Goal: Transaction & Acquisition: Purchase product/service

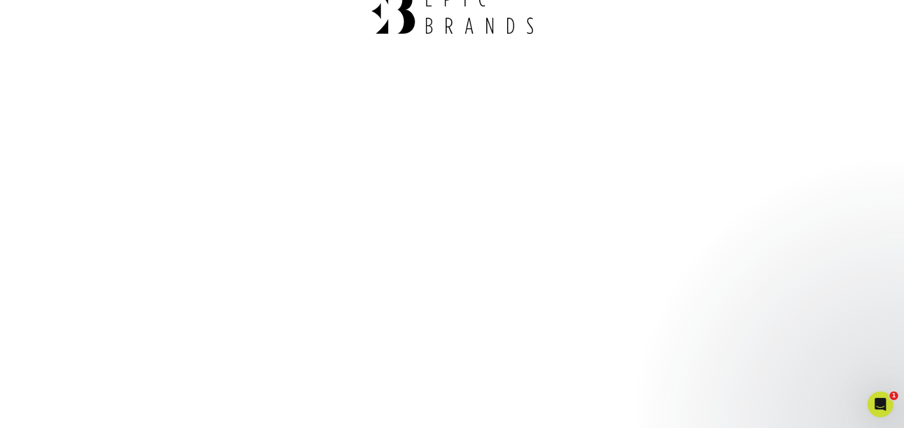
click at [659, 44] on div at bounding box center [452, 12] width 629 height 95
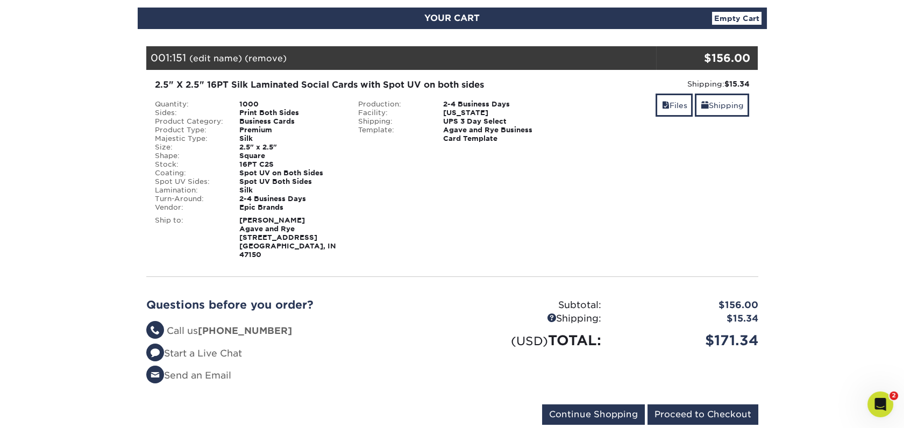
scroll to position [119, 0]
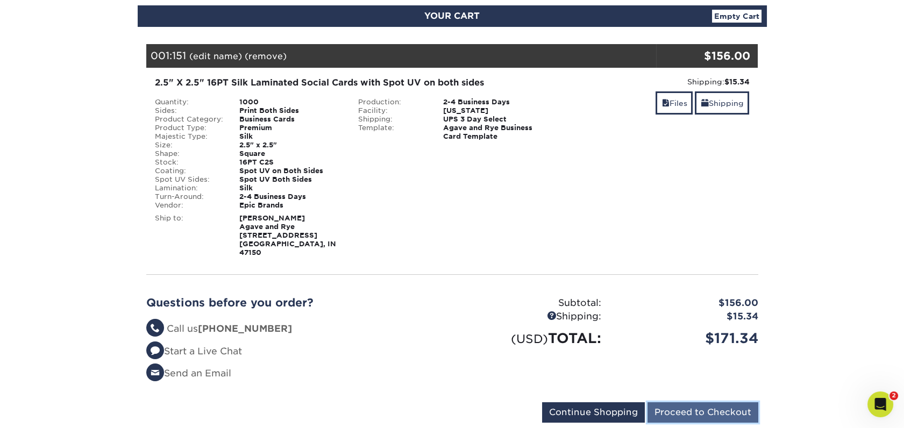
click at [709, 405] on input "Proceed to Checkout" at bounding box center [702, 412] width 111 height 20
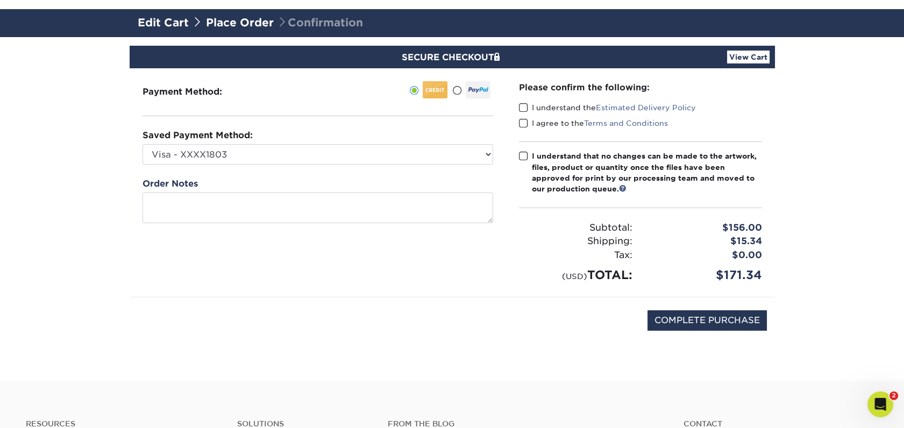
click at [830, 277] on section "SECURE CHECKOUT View Cart Payment Method: Saved Payment Method:" at bounding box center [452, 209] width 904 height 344
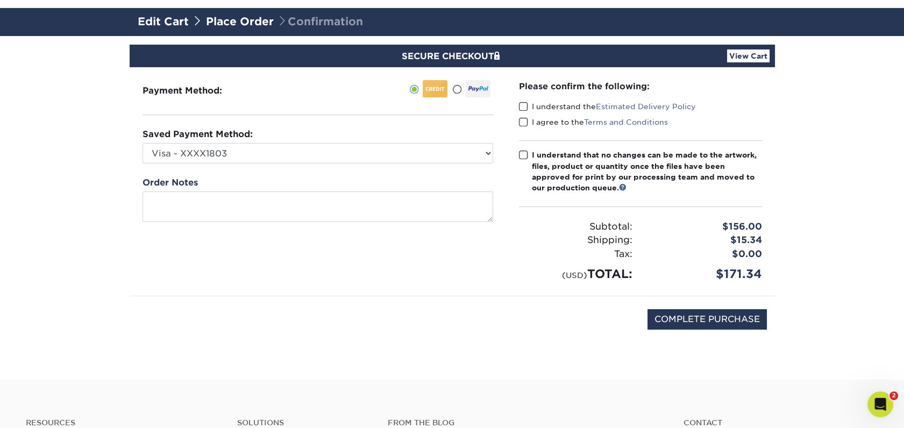
scroll to position [60, 0]
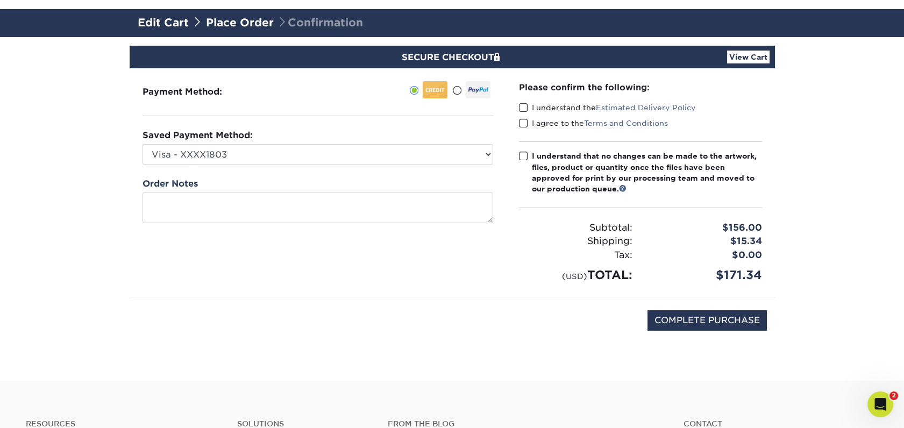
click at [526, 109] on span at bounding box center [523, 108] width 9 height 10
click at [0, 0] on input "I understand the Estimated Delivery Policy" at bounding box center [0, 0] width 0 height 0
click at [523, 120] on span at bounding box center [523, 123] width 9 height 10
click at [0, 0] on input "I agree to the Terms and Conditions" at bounding box center [0, 0] width 0 height 0
click at [525, 156] on span at bounding box center [523, 156] width 9 height 10
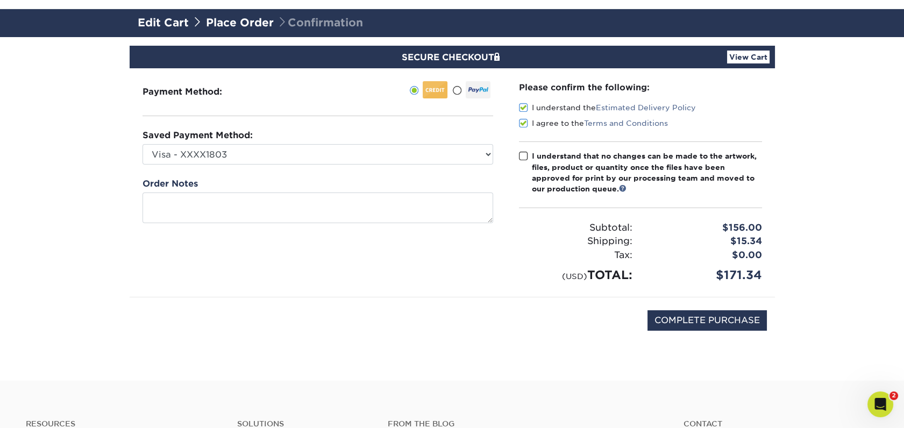
click at [0, 0] on input "I understand that no changes can be made to the artwork, files, product or quan…" at bounding box center [0, 0] width 0 height 0
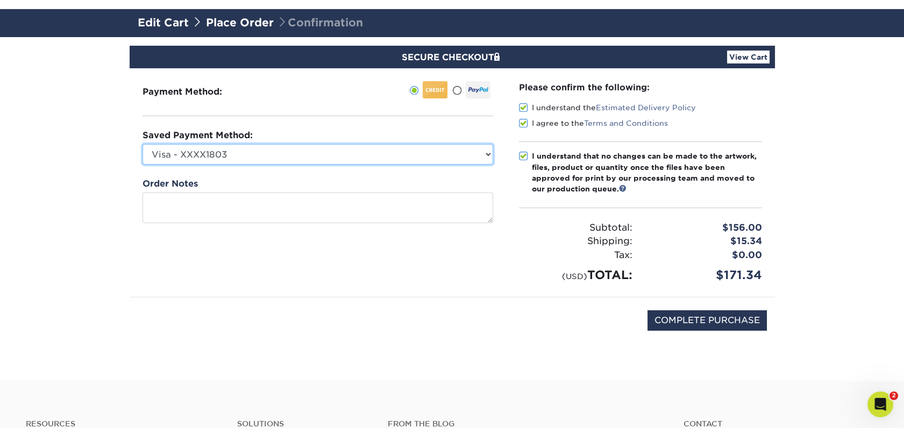
click at [484, 152] on select "Visa - XXXX1803 Visa - XXXX7665 Visa - XXXX7665 Visa - XXXX7665 New Credit Card" at bounding box center [317, 154] width 351 height 20
select select
click at [142, 144] on select "Visa - XXXX1803 Visa - XXXX7665 Visa - XXXX7665 Visa - XXXX7665 New Credit Card" at bounding box center [317, 154] width 351 height 20
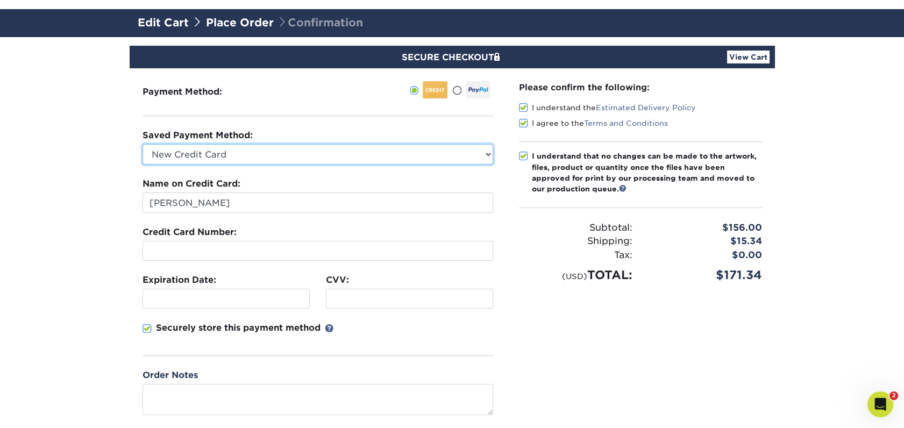
scroll to position [119, 0]
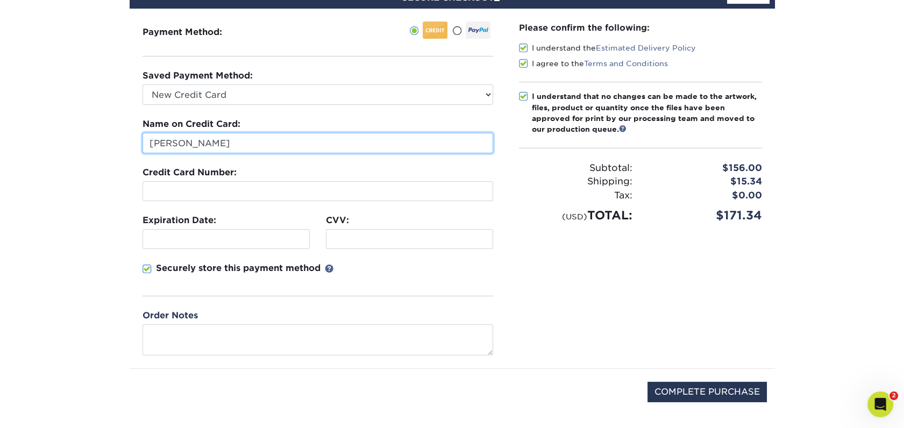
click at [172, 141] on input "Katie Combs" at bounding box center [317, 143] width 351 height 20
type input "Katherine Combs"
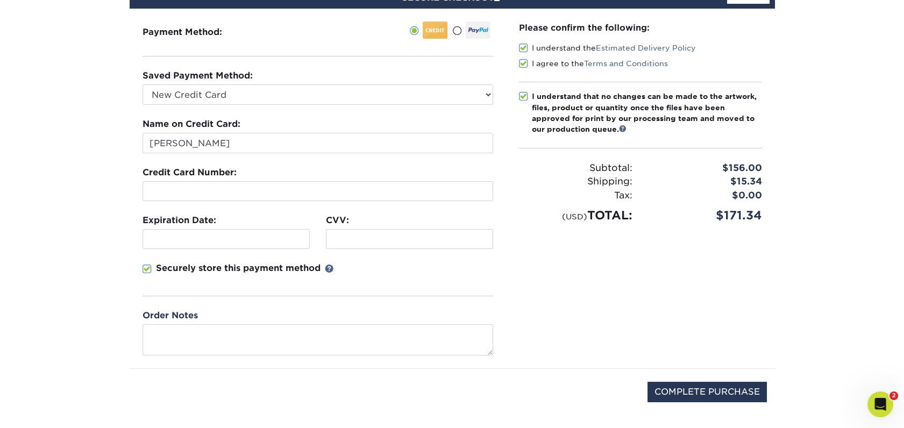
click at [477, 206] on fieldset "Name on Credit Card: Katherine Combs Credit Card Number: Expiration Date: CVV:" at bounding box center [317, 213] width 351 height 191
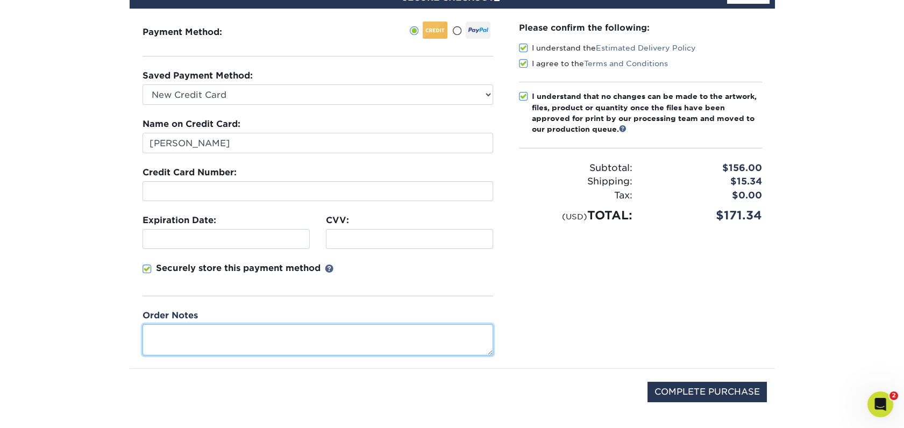
click at [247, 331] on textarea at bounding box center [317, 339] width 351 height 31
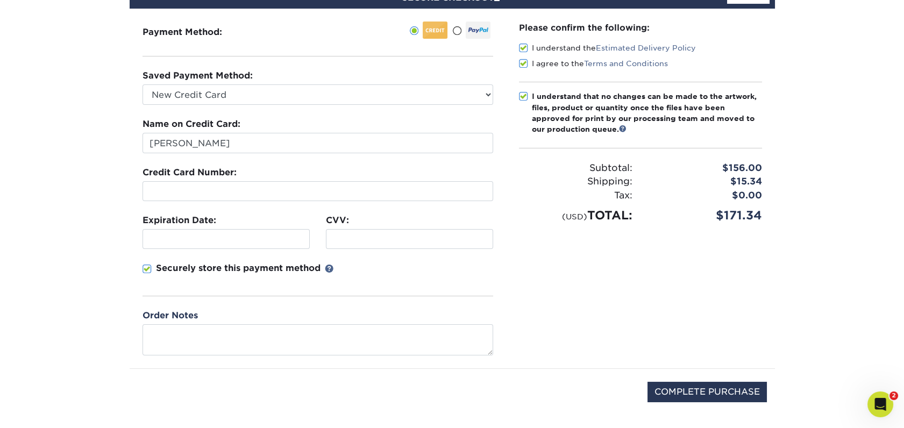
click at [623, 285] on div "Please confirm the following: I understand the Estimated Delivery Policy I agre…" at bounding box center [640, 189] width 269 height 360
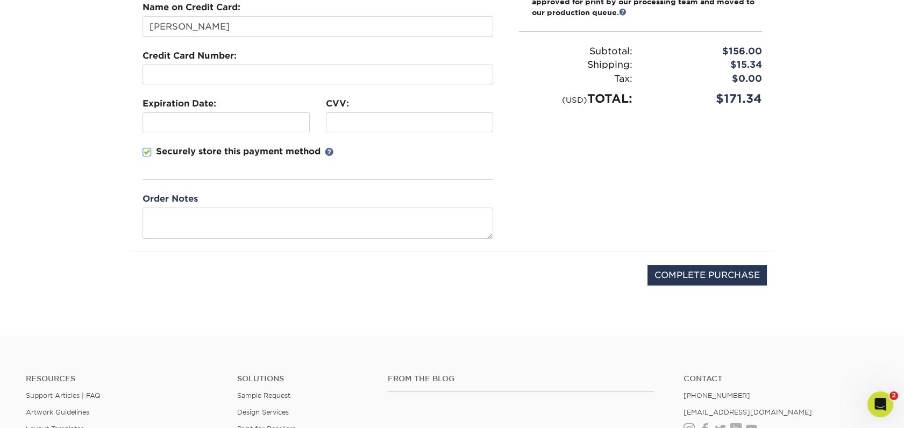
scroll to position [239, 0]
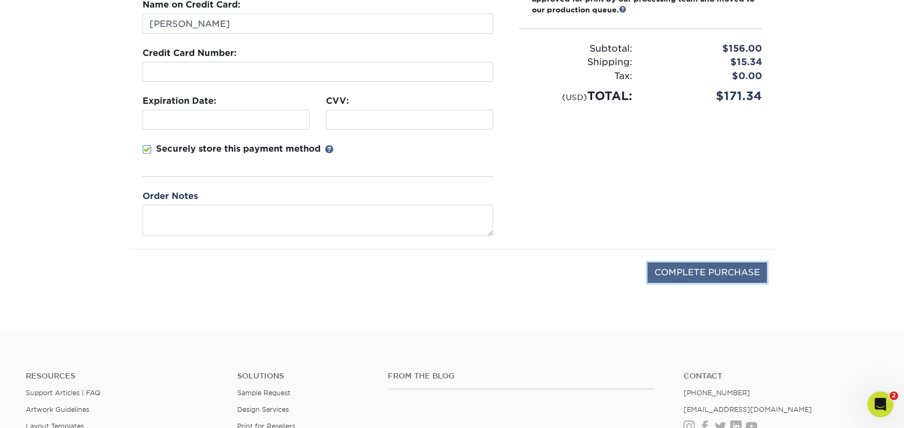
click at [723, 274] on input "COMPLETE PURCHASE" at bounding box center [706, 272] width 119 height 20
type input "PROCESSING, PLEASE WAIT..."
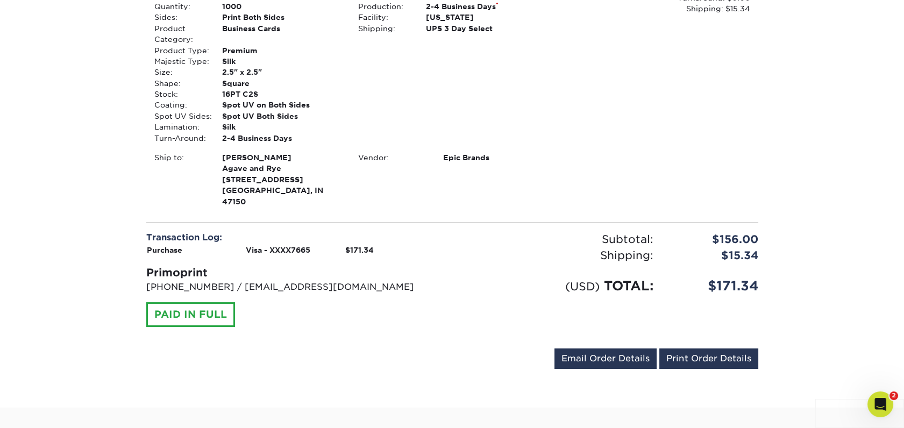
scroll to position [298, 0]
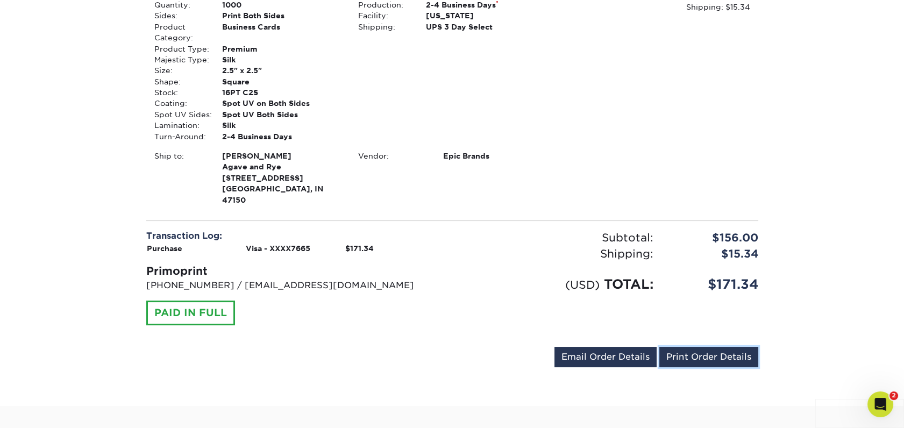
drag, startPoint x: 744, startPoint y: 341, endPoint x: 564, endPoint y: 483, distance: 229.3
click at [744, 347] on link "Print Order Details" at bounding box center [708, 357] width 99 height 20
